Goal: Transaction & Acquisition: Purchase product/service

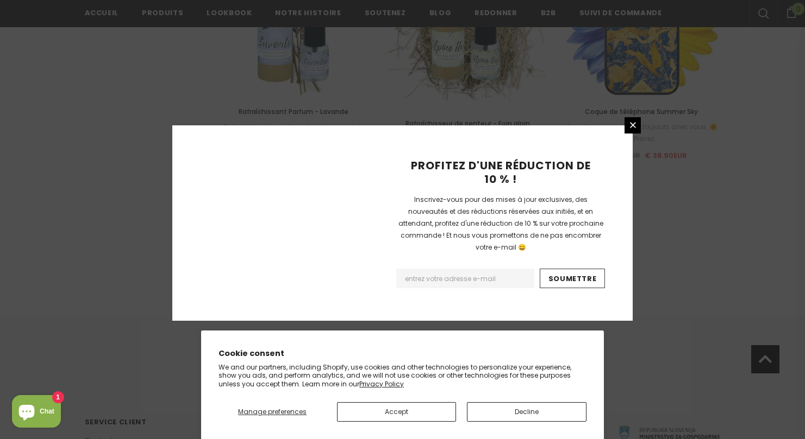
scroll to position [1266, 0]
